Goal: Transaction & Acquisition: Download file/media

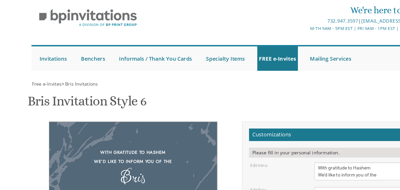
scroll to position [99, 0]
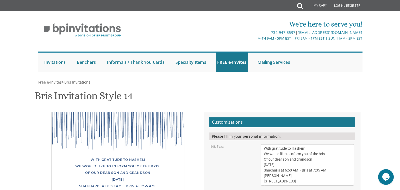
scroll to position [97, 0]
